Goal: Obtain resource: Obtain resource

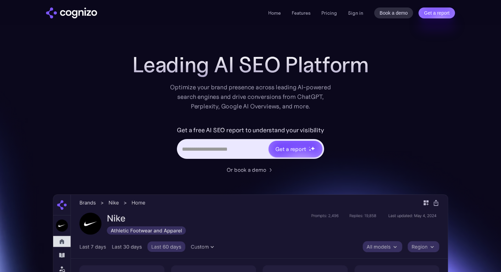
click at [217, 142] on div "Get a report" at bounding box center [250, 149] width 147 height 20
click at [215, 146] on input "Hero URL Input Form" at bounding box center [223, 148] width 90 height 13
click at [203, 130] on label "Get a free AI SEO report to understand your visibility" at bounding box center [250, 130] width 147 height 11
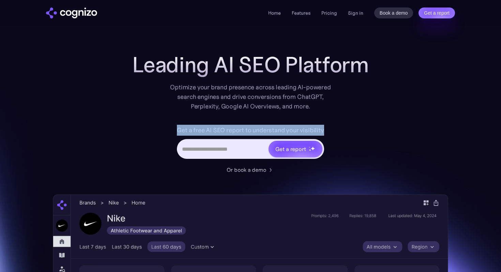
click at [203, 130] on label "Get a free AI SEO report to understand your visibility" at bounding box center [250, 130] width 147 height 11
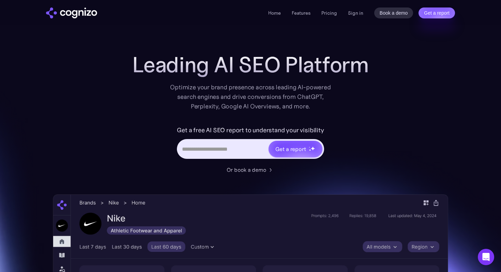
click at [225, 70] on h1 "Leading AI SEO Platform" at bounding box center [250, 64] width 236 height 25
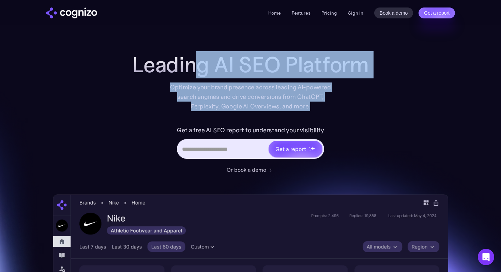
drag, startPoint x: 202, startPoint y: 56, endPoint x: 324, endPoint y: 105, distance: 131.5
click at [323, 105] on div "Leading AI SEO Platform Optimize your brand presence across leading AI-powered …" at bounding box center [250, 81] width 273 height 59
click at [324, 105] on div "Optimize your brand presence across leading AI-powered search engines and drive…" at bounding box center [251, 96] width 168 height 29
drag, startPoint x: 328, startPoint y: 107, endPoint x: 223, endPoint y: 51, distance: 119.5
click at [223, 52] on div "Leading AI SEO Platform Optimize your brand presence across leading AI-powered …" at bounding box center [250, 81] width 273 height 59
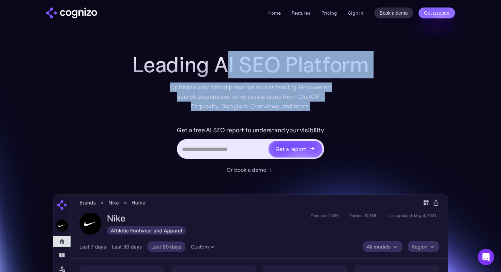
click at [223, 52] on h1 "Leading AI SEO Platform" at bounding box center [250, 64] width 236 height 25
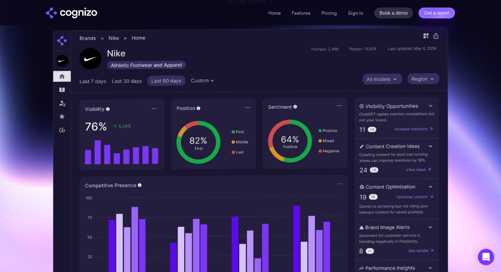
scroll to position [170, 0]
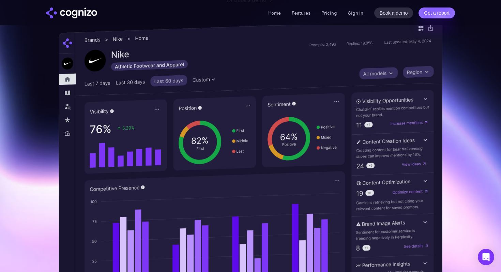
click at [66, 88] on img at bounding box center [251, 167] width 384 height 296
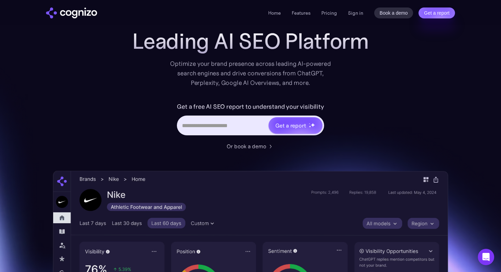
scroll to position [0, 0]
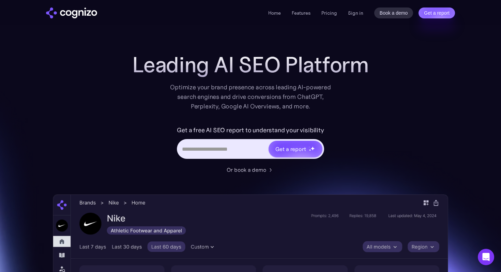
click at [215, 147] on input "Hero URL Input Form" at bounding box center [223, 148] width 90 height 13
